Goal: Information Seeking & Learning: Learn about a topic

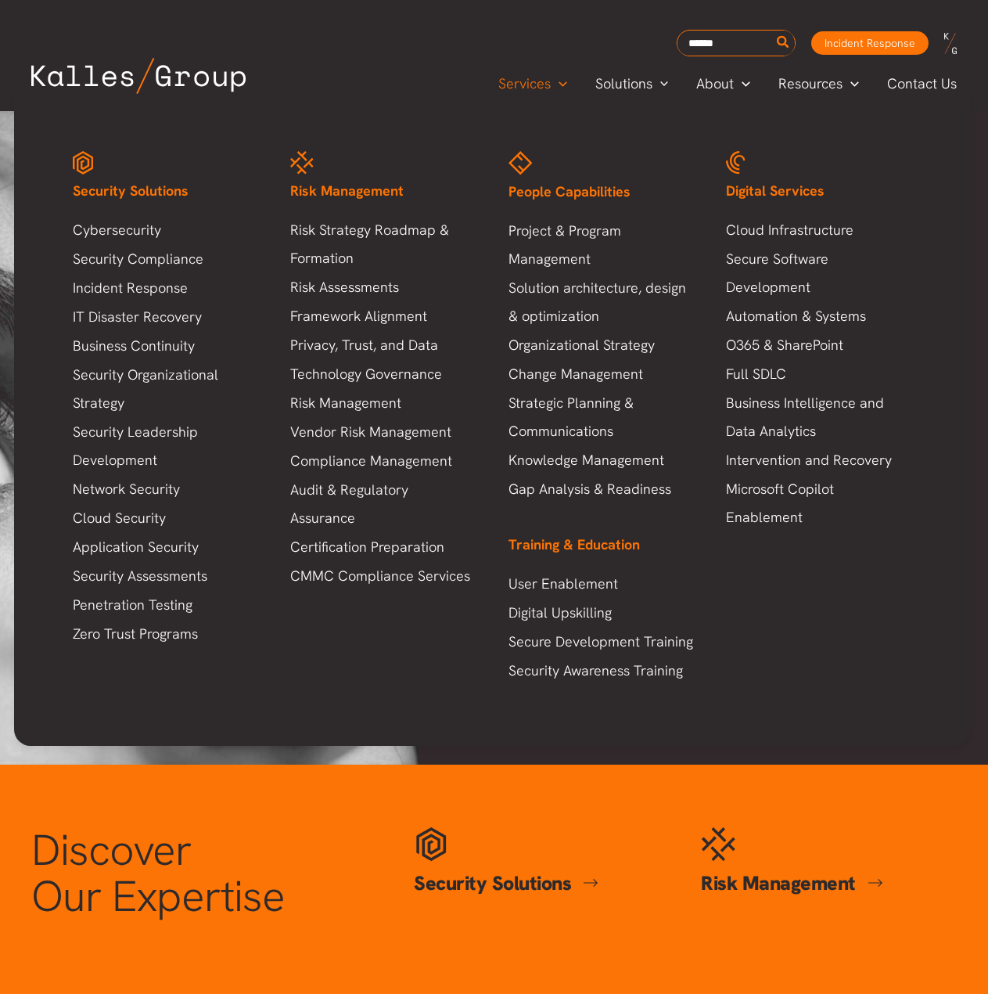
scroll to position [0, 2088]
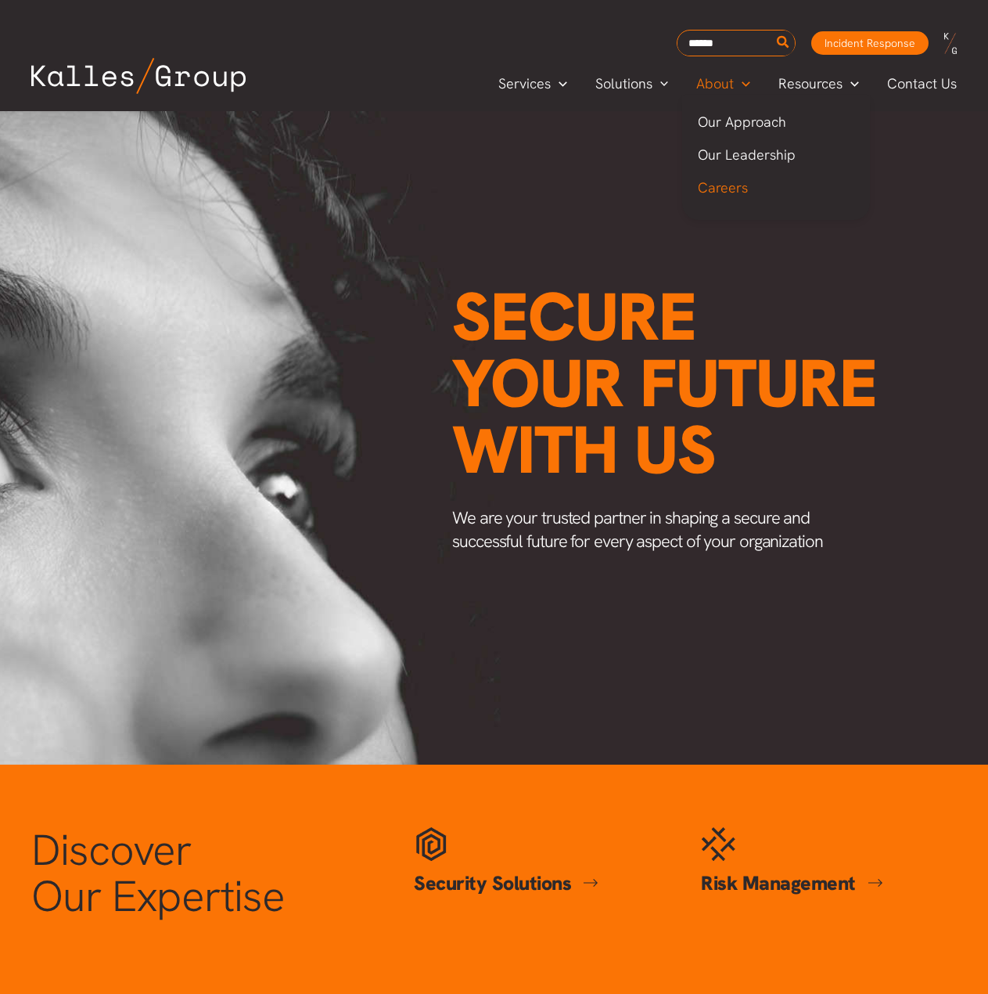
click at [716, 186] on span "Careers" at bounding box center [723, 187] width 50 height 18
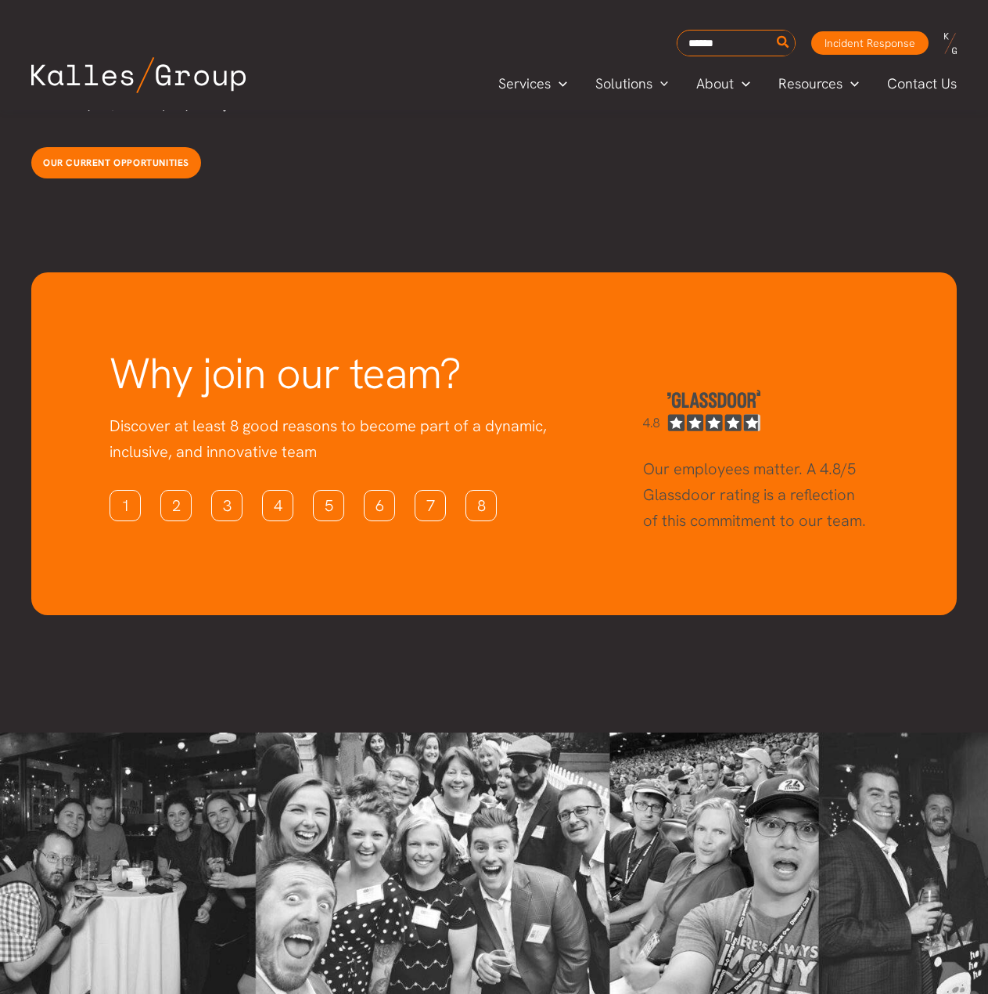
scroll to position [4082, 0]
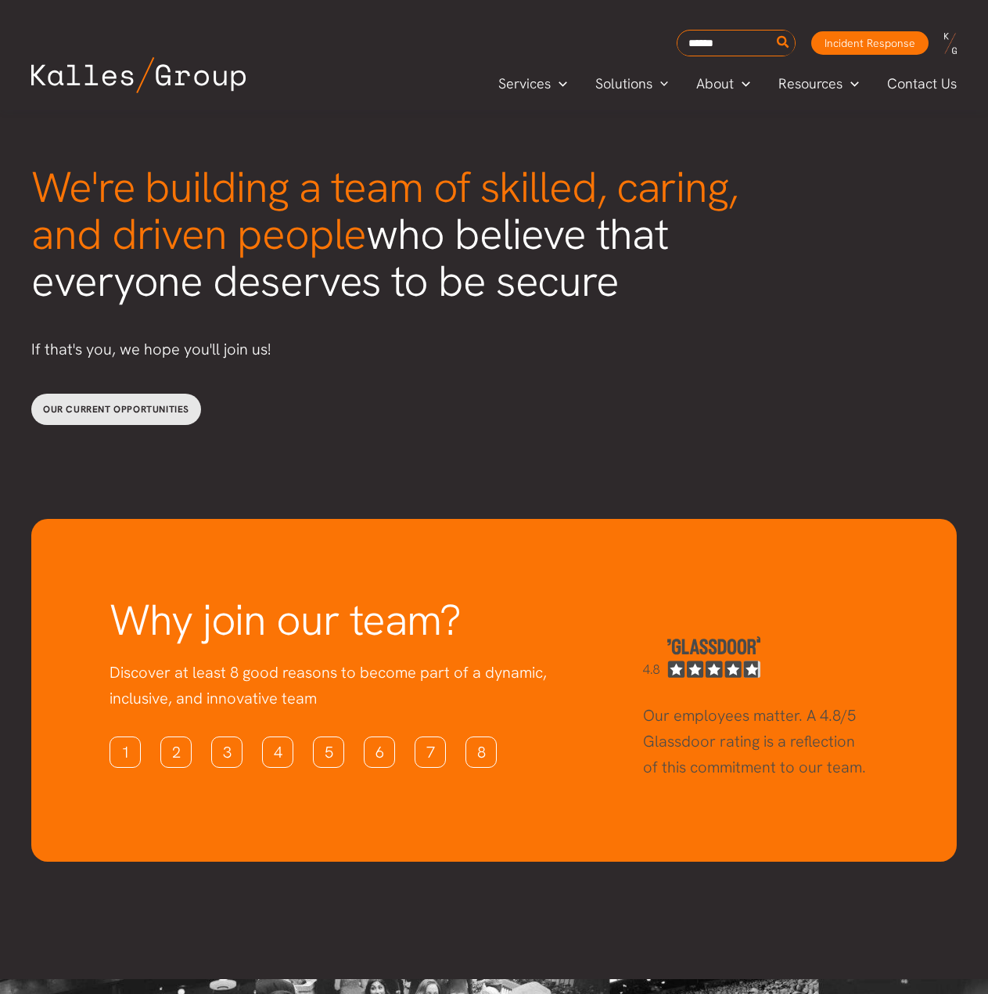
click at [139, 403] on span "Our current opportunities" at bounding box center [116, 409] width 146 height 13
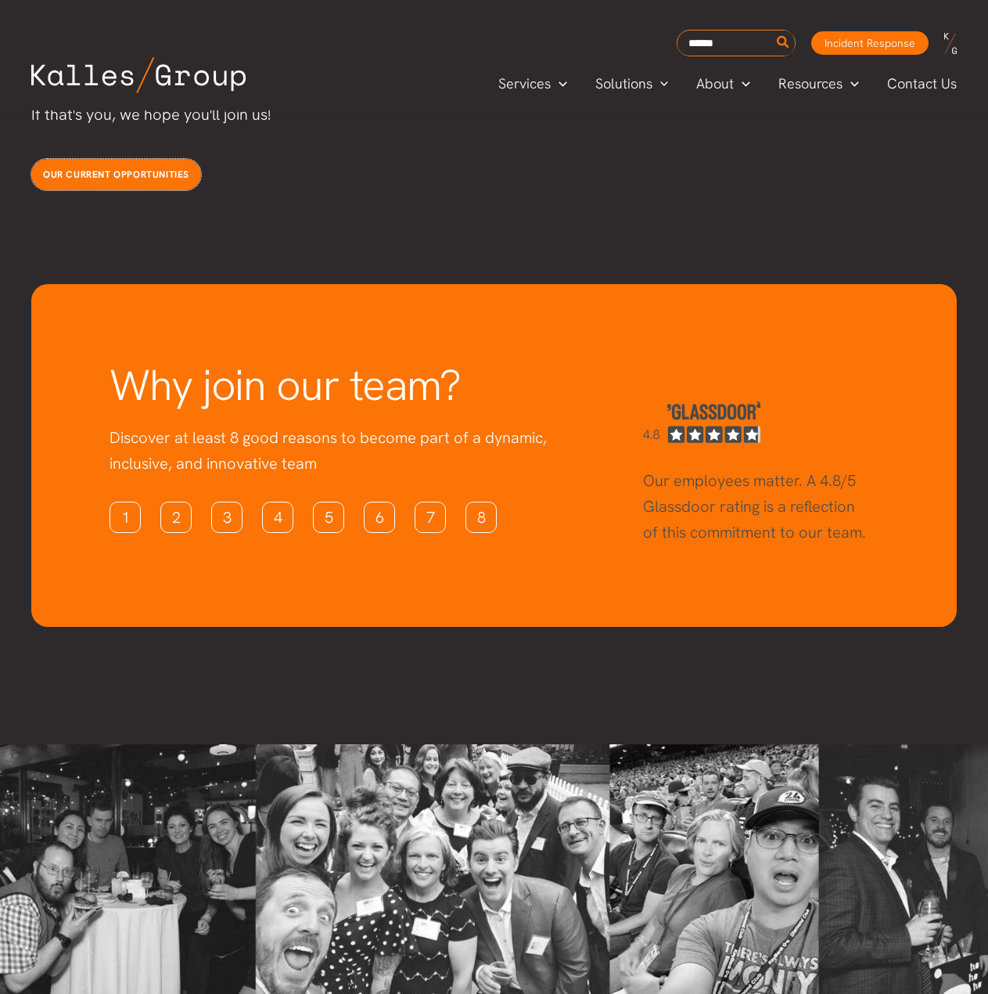
scroll to position [23, 0]
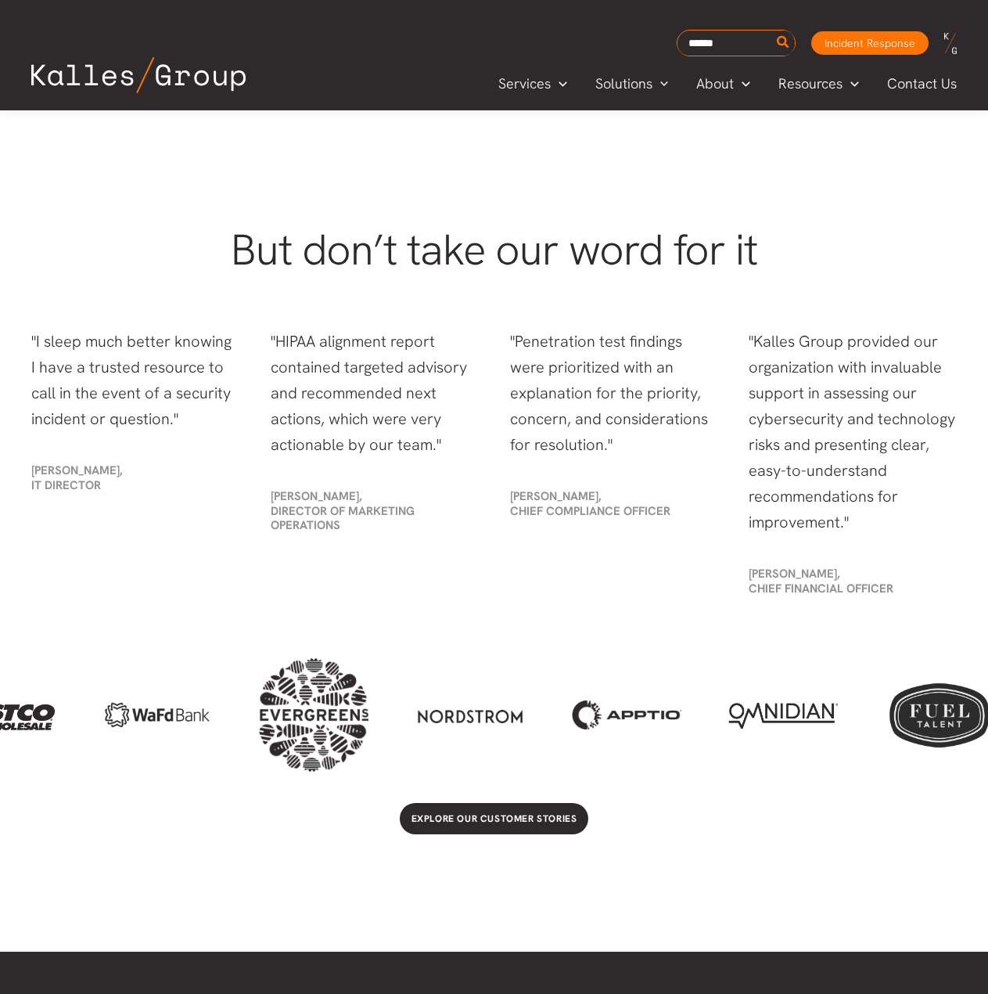
scroll to position [3208, 0]
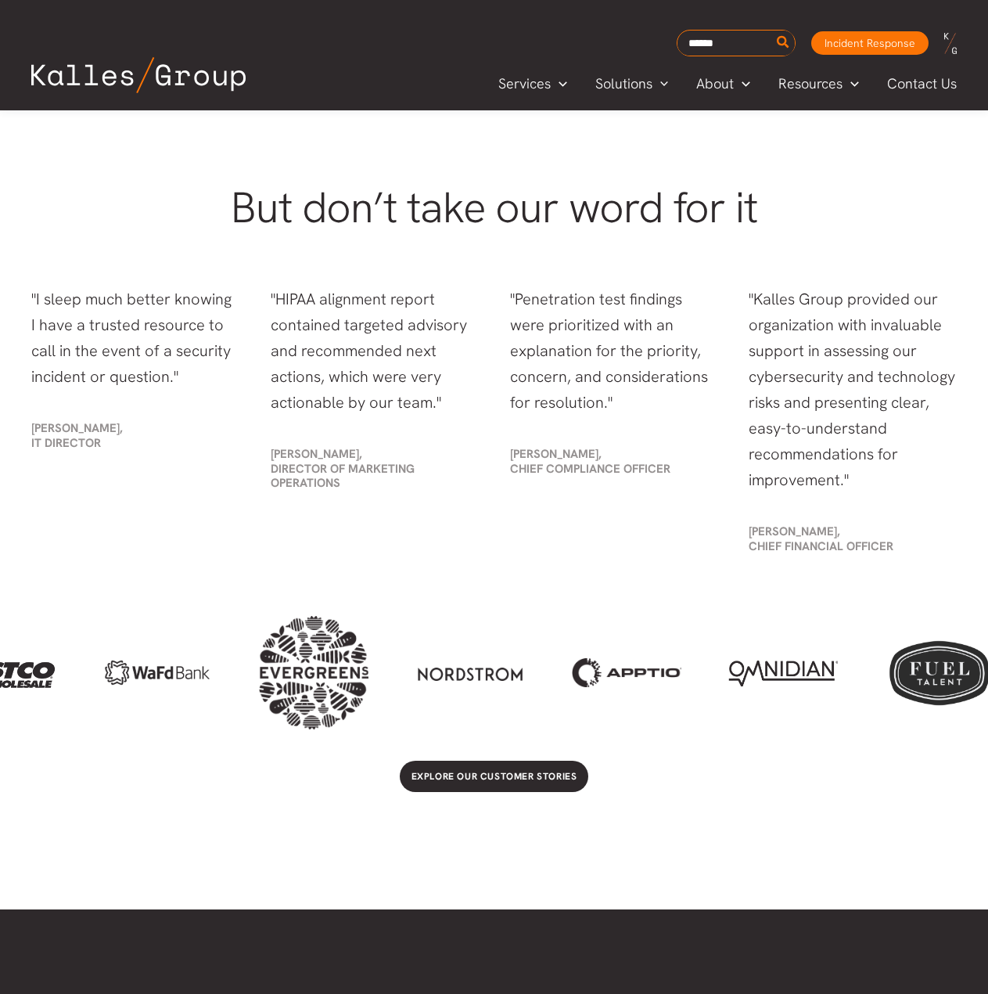
click at [799, 409] on p ""Kalles Group provided our organization with invaluable support in assessing ou…" at bounding box center [853, 389] width 208 height 207
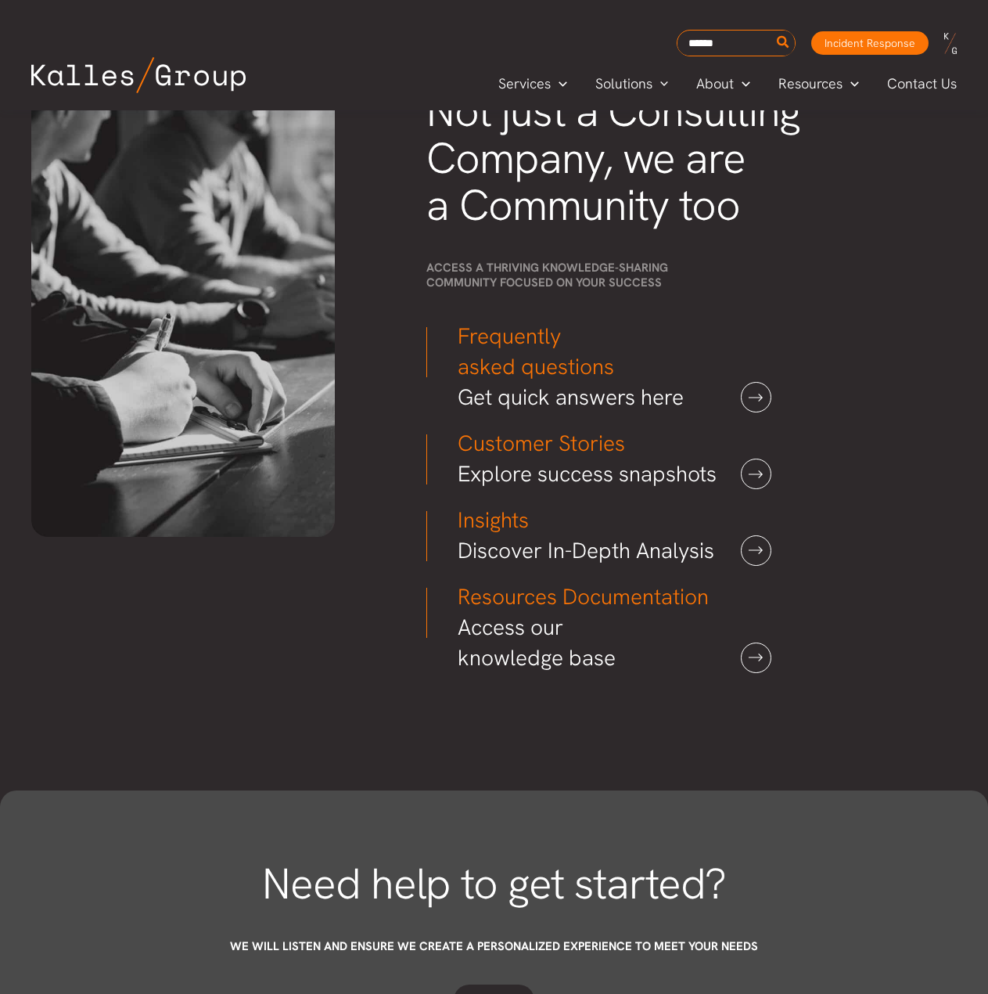
scroll to position [4147, 0]
click at [756, 391] on link at bounding box center [756, 396] width 31 height 31
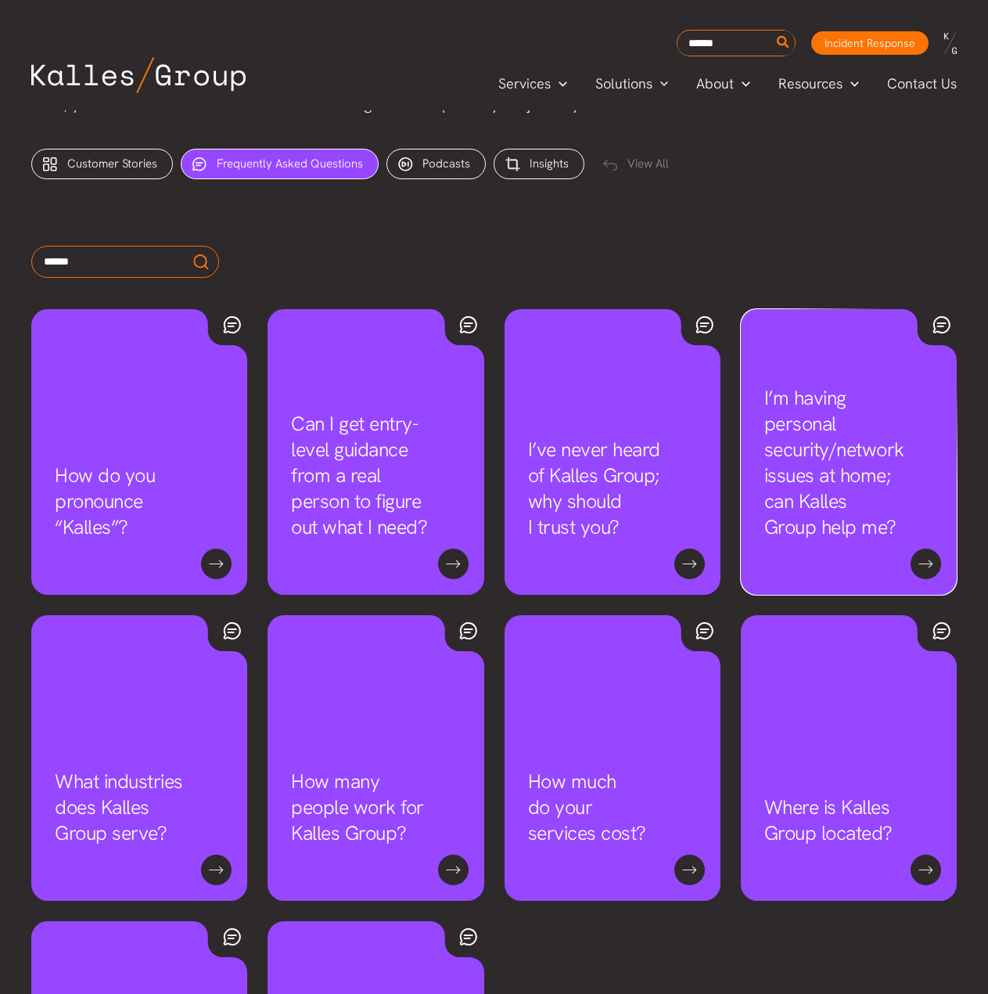
scroll to position [548, 0]
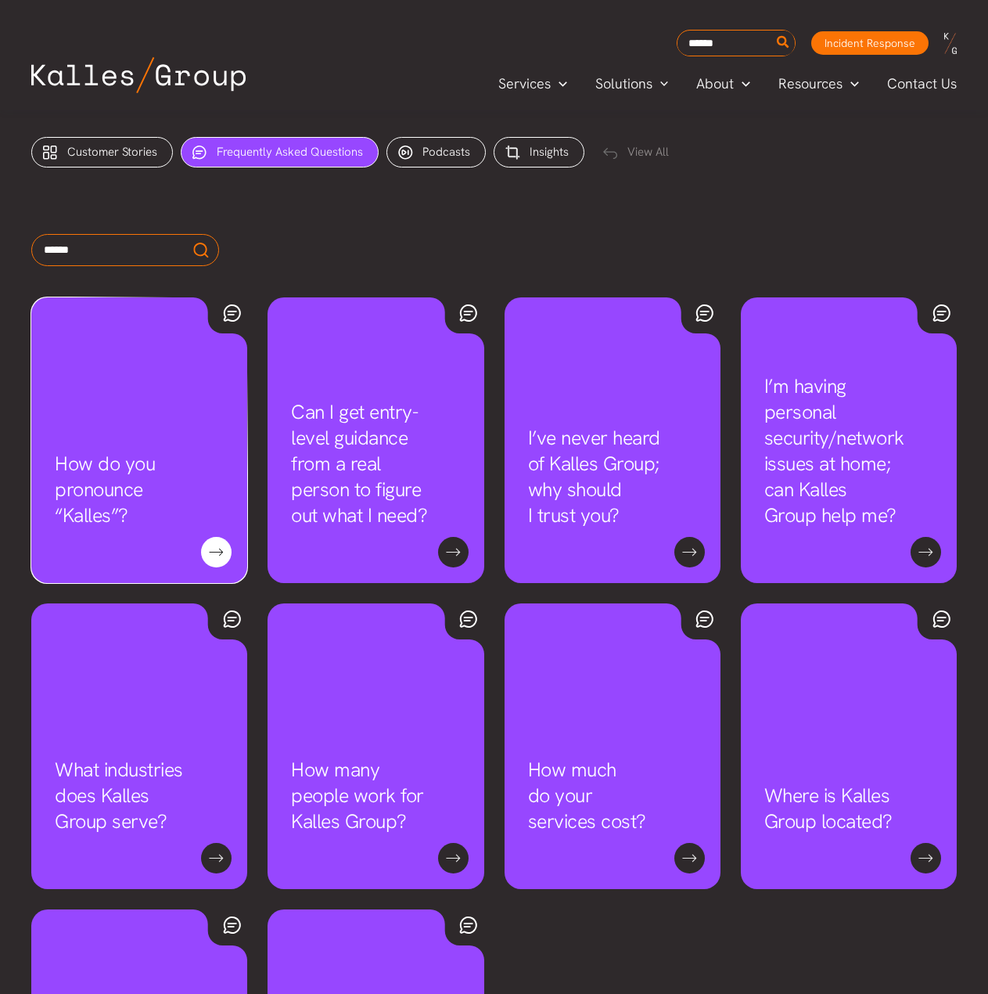
click at [155, 528] on link "How do you pronounce “Kalles”?" at bounding box center [105, 489] width 100 height 77
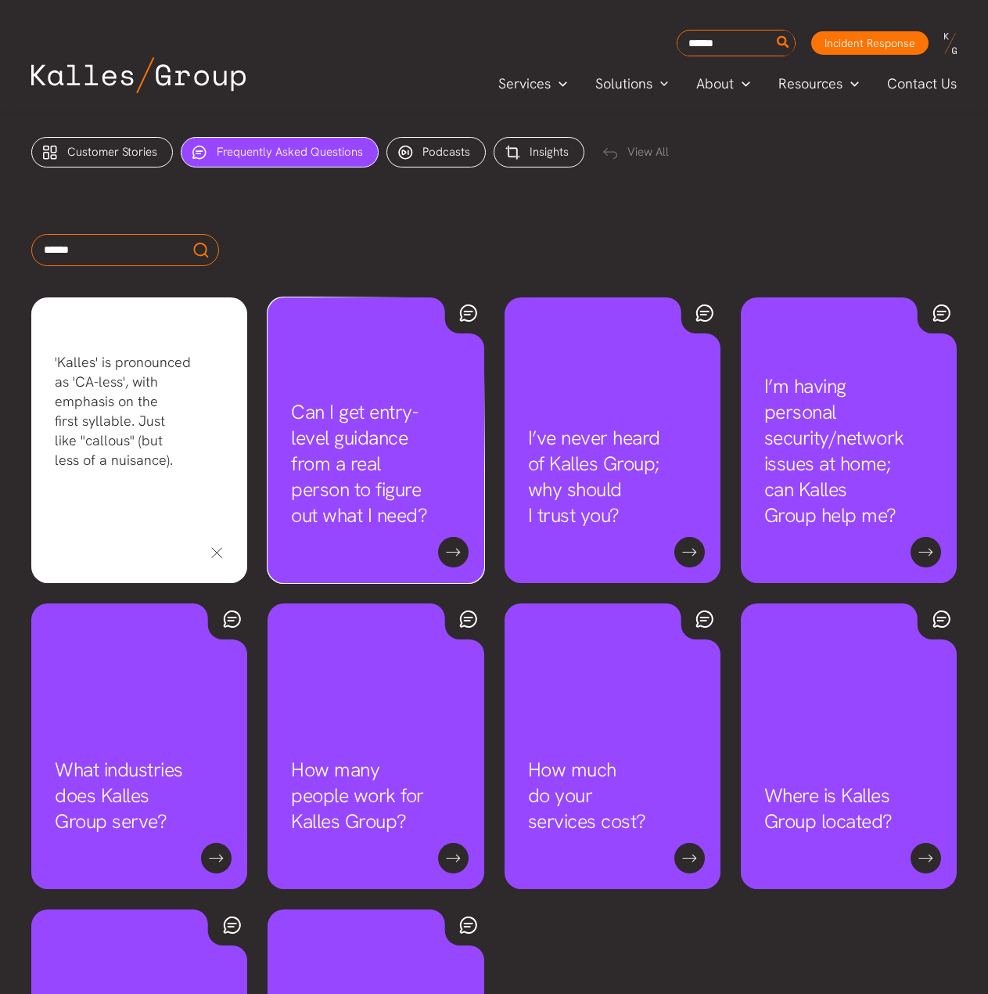
click at [427, 528] on link "Can I get entry-level guidance from a real person to figure out what I need?" at bounding box center [359, 463] width 136 height 129
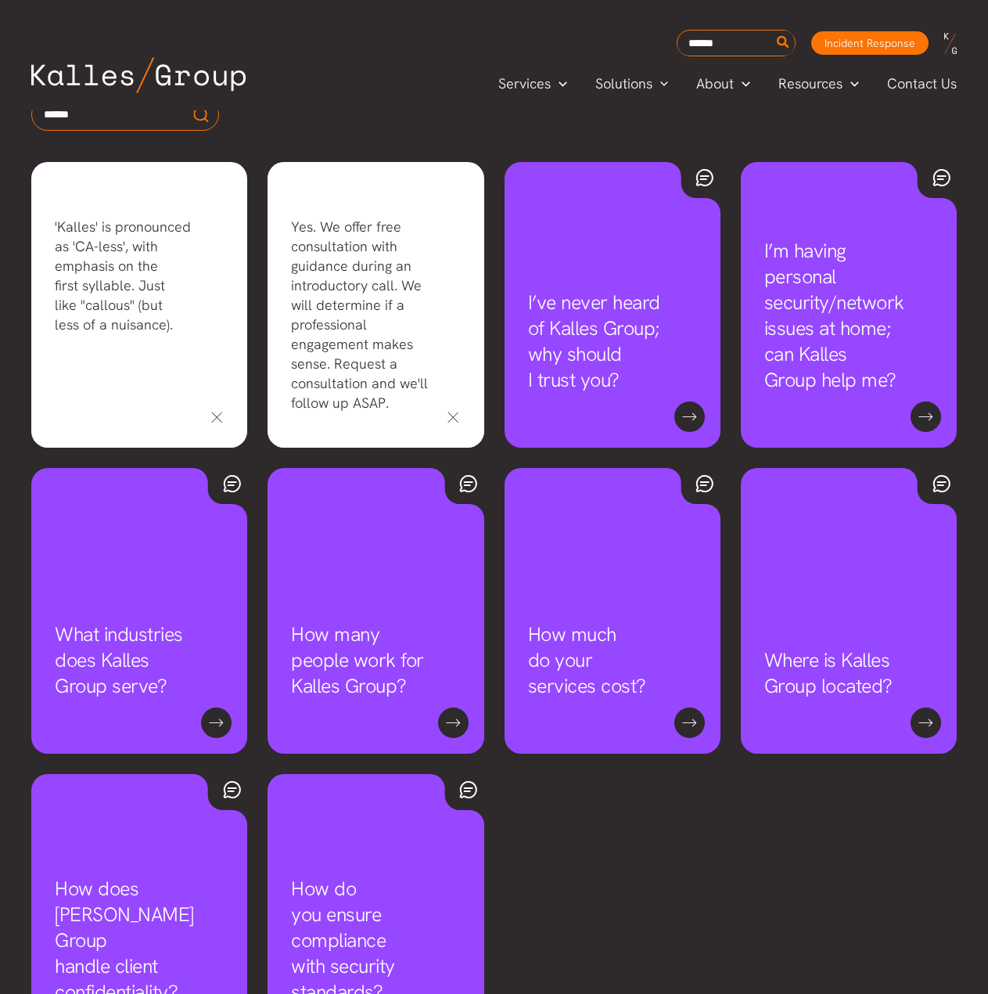
scroll to position [939, 0]
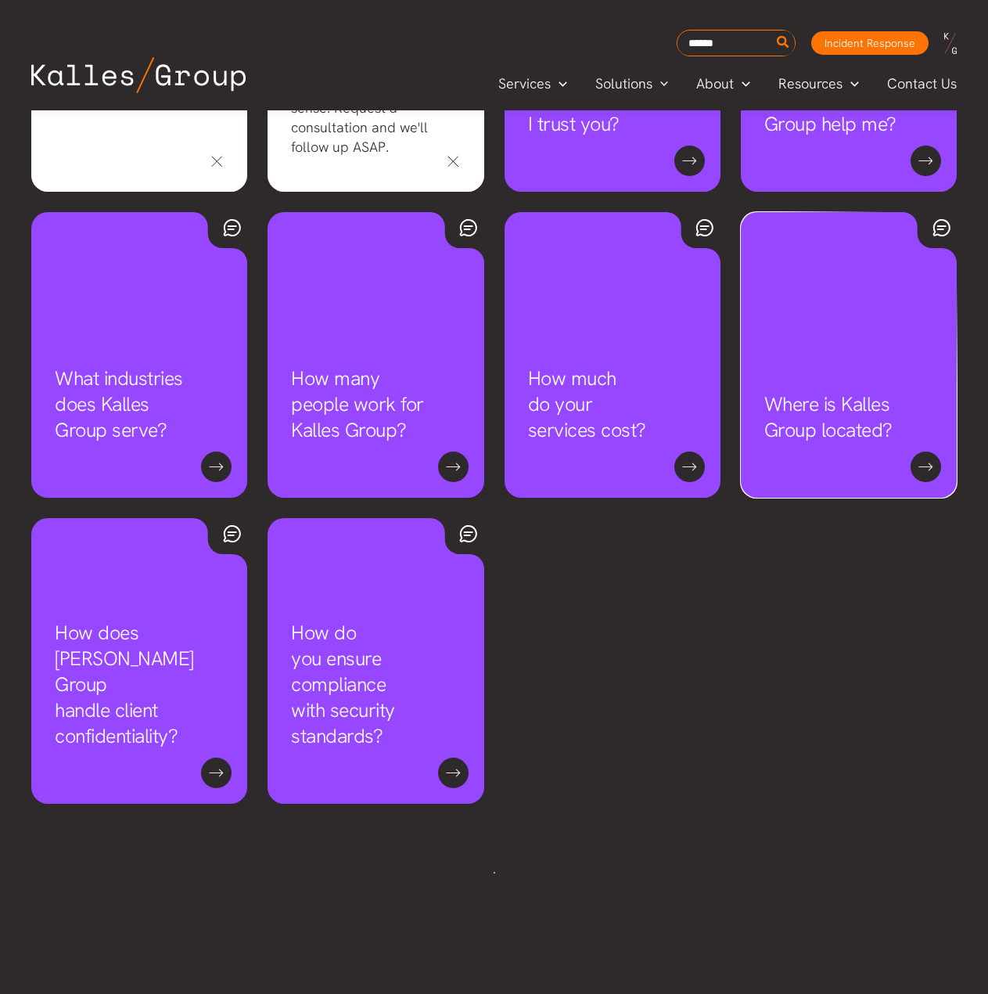
click at [893, 443] on link "Where is Kalles Group located?" at bounding box center [828, 417] width 128 height 52
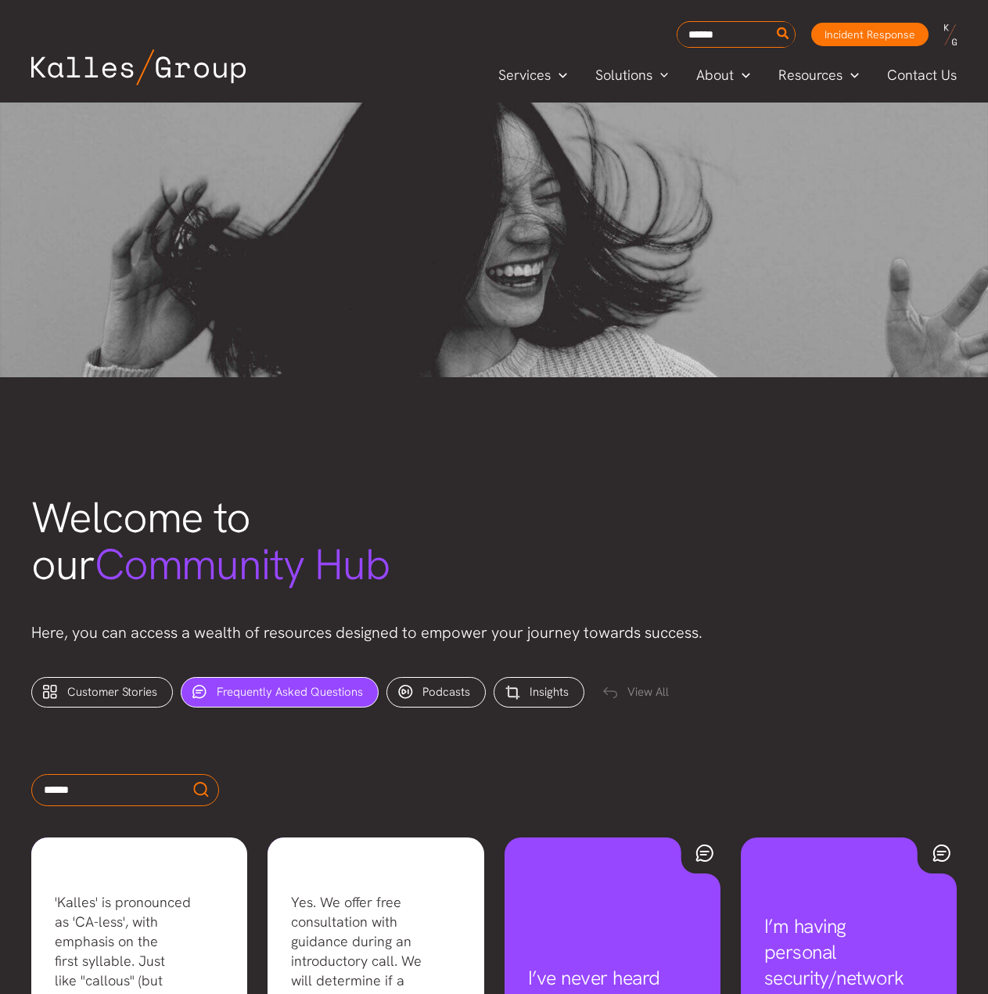
scroll to position [0, 0]
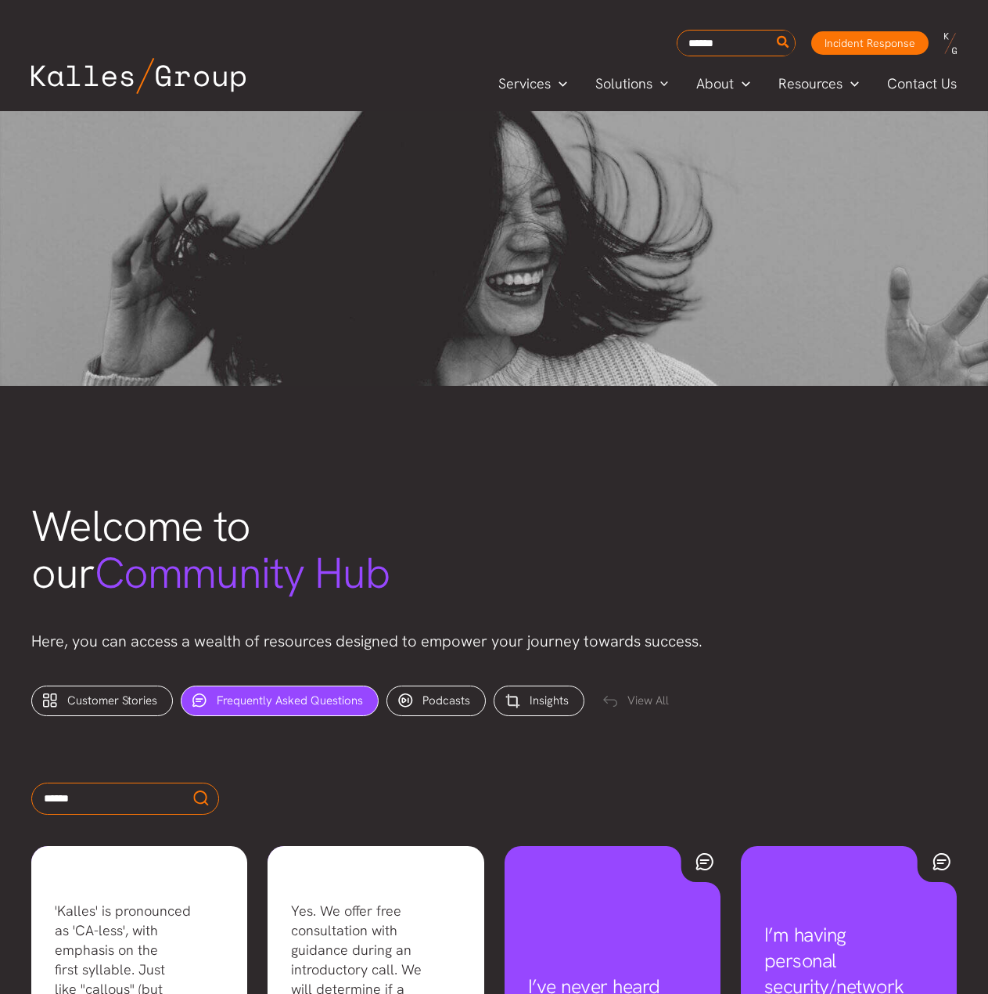
drag, startPoint x: 928, startPoint y: 674, endPoint x: 934, endPoint y: 431, distance: 242.6
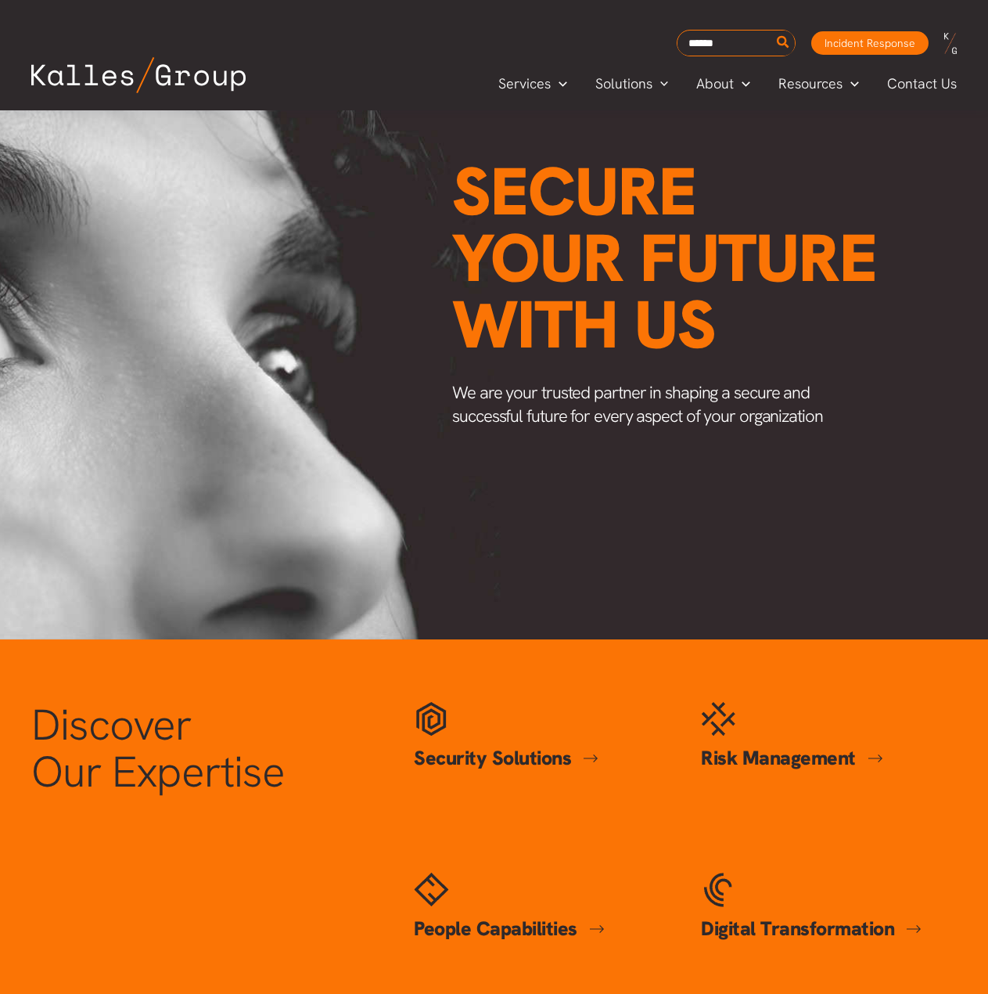
scroll to position [235, 0]
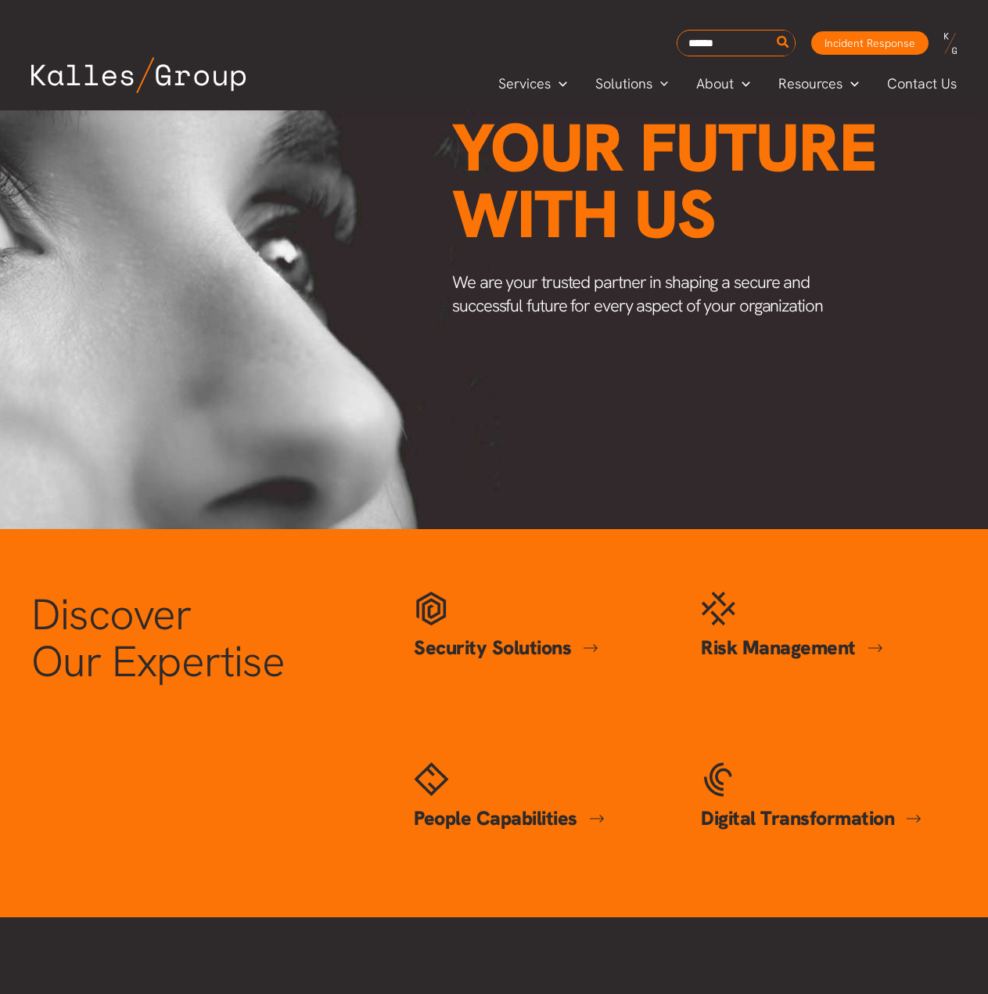
click at [553, 809] on link "People Capabilities" at bounding box center [509, 818] width 191 height 26
